Goal: Register for event/course

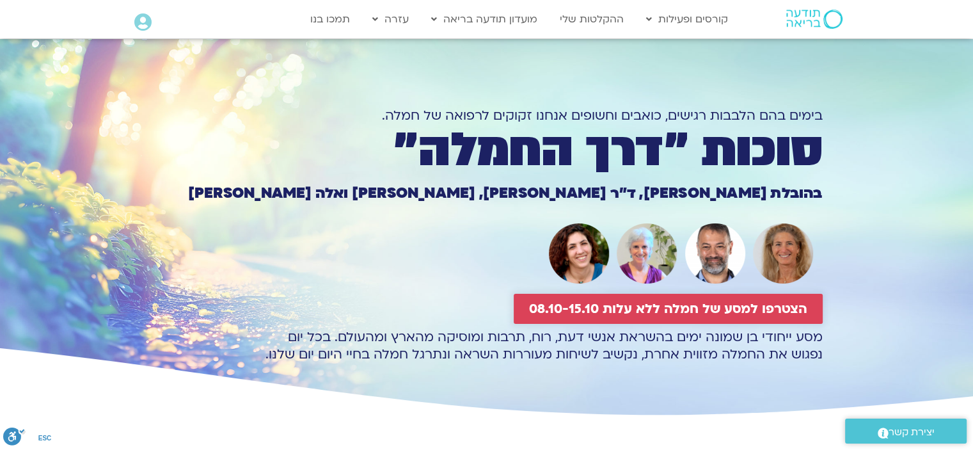
click at [599, 313] on span "הצטרפו למסע של חמלה ללא עלות 08.10-15.10" at bounding box center [668, 308] width 278 height 15
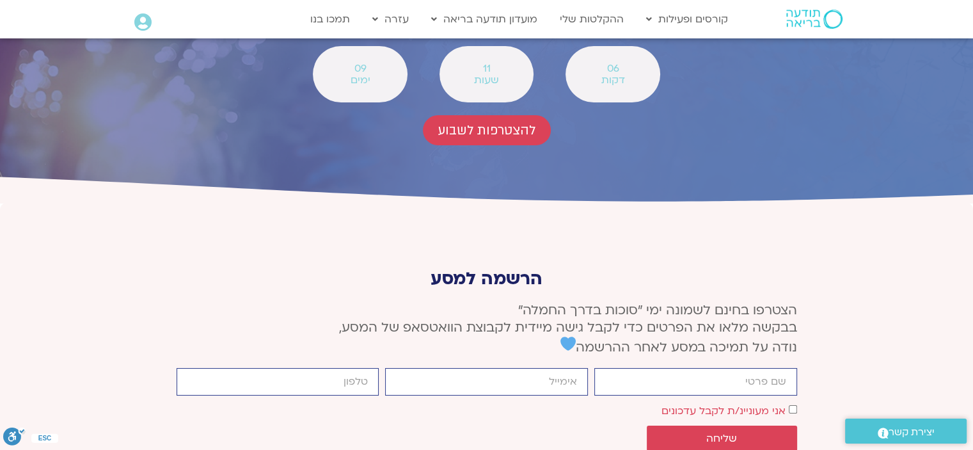
scroll to position [4732, 0]
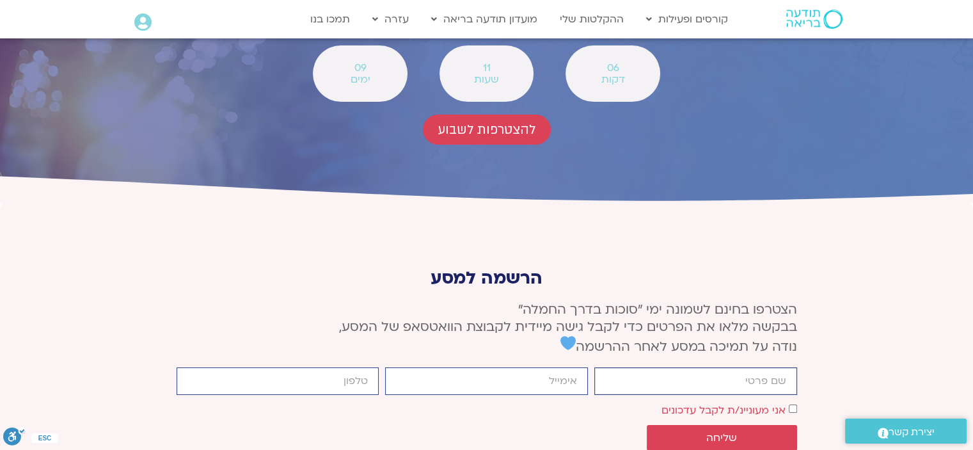
click at [716, 367] on input "firstname" at bounding box center [695, 380] width 203 height 27
type input "שני [PERSON_NAME]"
type input "[EMAIL_ADDRESS][DOMAIN_NAME]"
type input "0542366430"
click at [780, 403] on label "אני מעוניינ/ת לקבל עדכונים" at bounding box center [723, 410] width 124 height 14
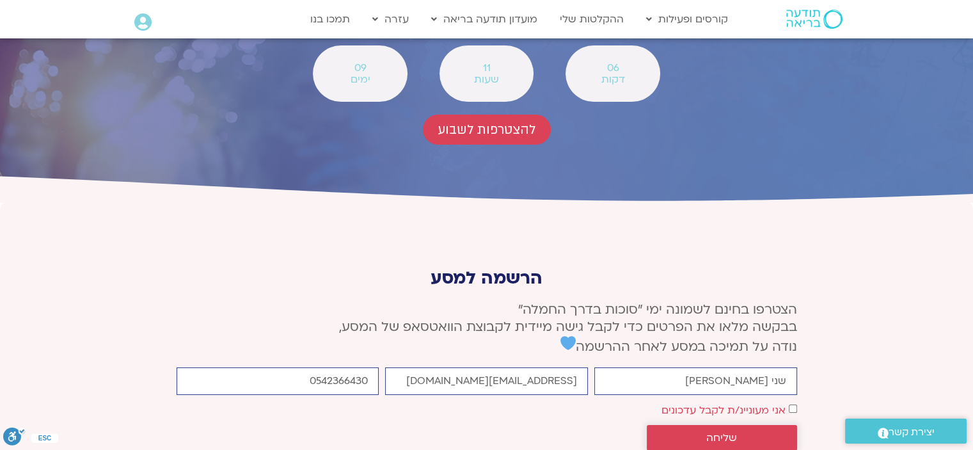
click at [742, 432] on span "שליחה" at bounding box center [722, 438] width 120 height 12
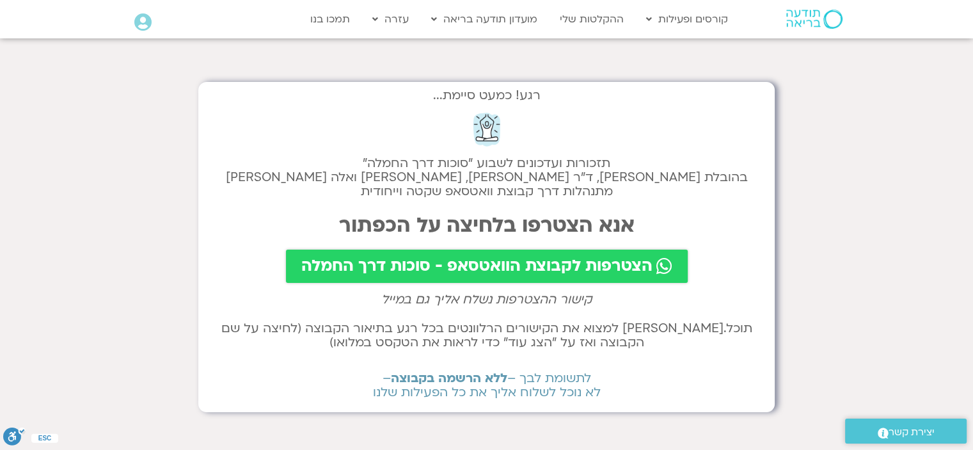
click at [544, 258] on span "הצטרפות לקבוצת הוואטסאפ - סוכות דרך החמלה" at bounding box center [476, 266] width 351 height 18
